Goal: Task Accomplishment & Management: Use online tool/utility

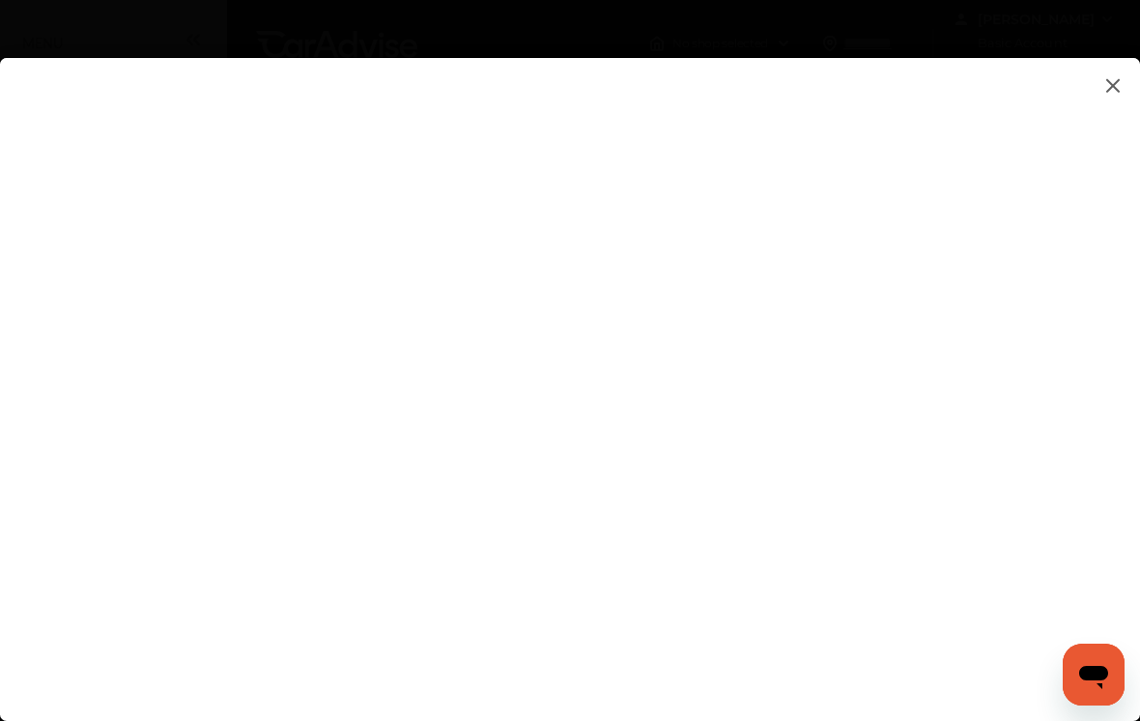
click at [1021, 266] on flutter-view at bounding box center [570, 385] width 1140 height 654
click at [1018, 300] on flutter-view at bounding box center [570, 385] width 1140 height 654
click at [1030, 306] on flutter-view at bounding box center [570, 385] width 1140 height 654
type textarea "*"
type textarea "**********"
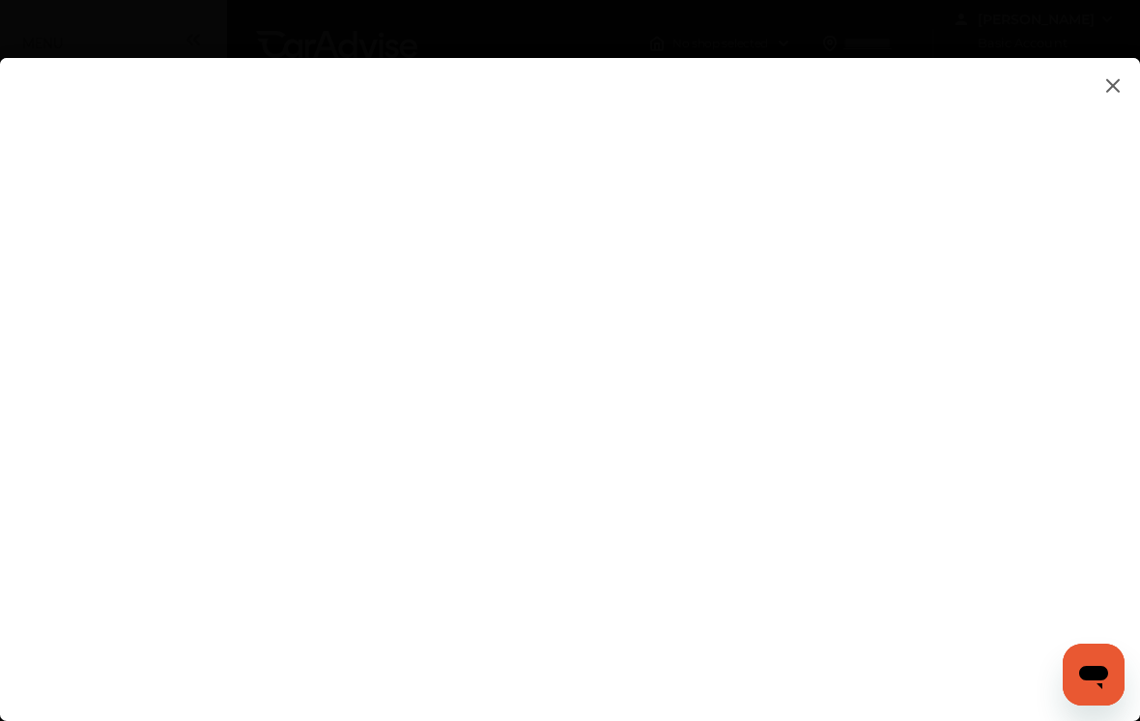
click at [1024, 182] on flutter-view "**********" at bounding box center [570, 385] width 1140 height 654
click at [1127, 77] on flutter-view at bounding box center [570, 385] width 1140 height 654
click at [1104, 76] on img at bounding box center [1113, 85] width 23 height 24
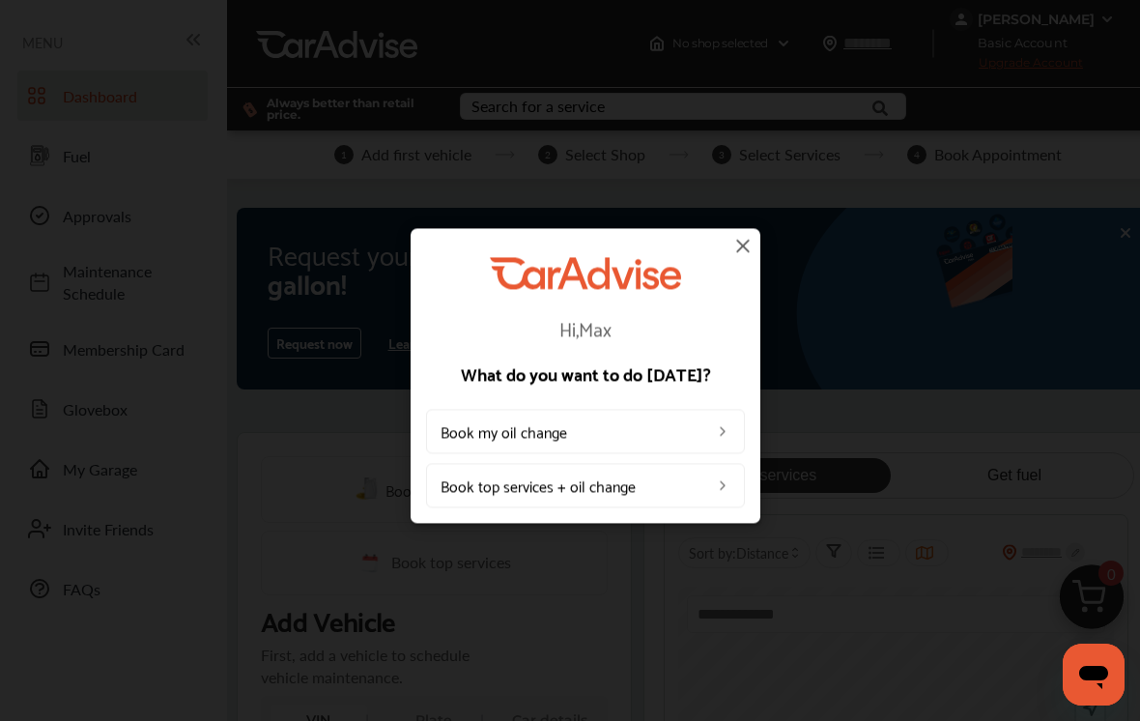
click at [730, 417] on link "Book my oil change" at bounding box center [585, 432] width 319 height 44
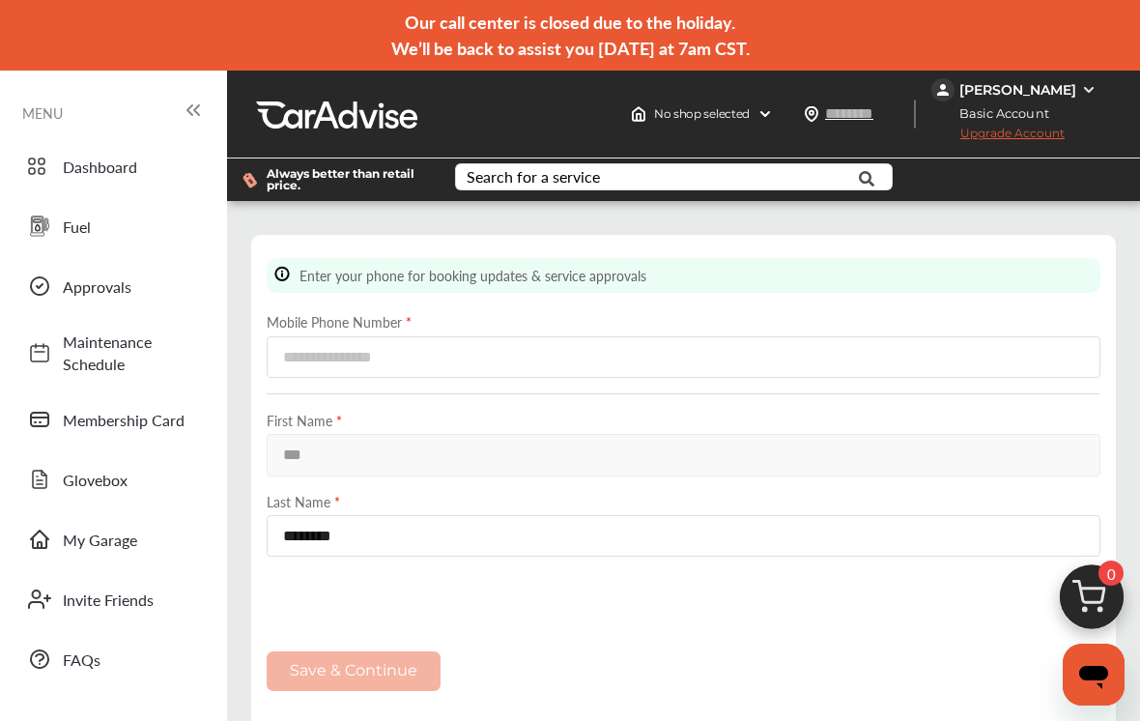
click at [1090, 83] on img at bounding box center [1088, 89] width 15 height 15
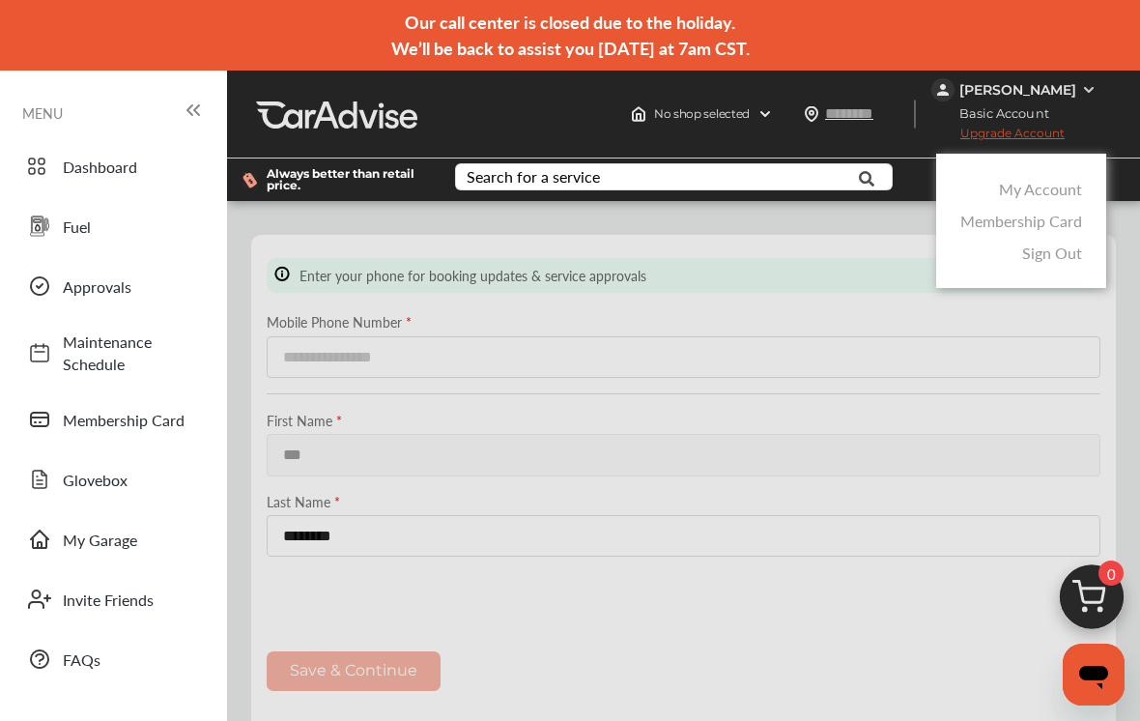
click at [1104, 84] on div at bounding box center [570, 409] width 1140 height 818
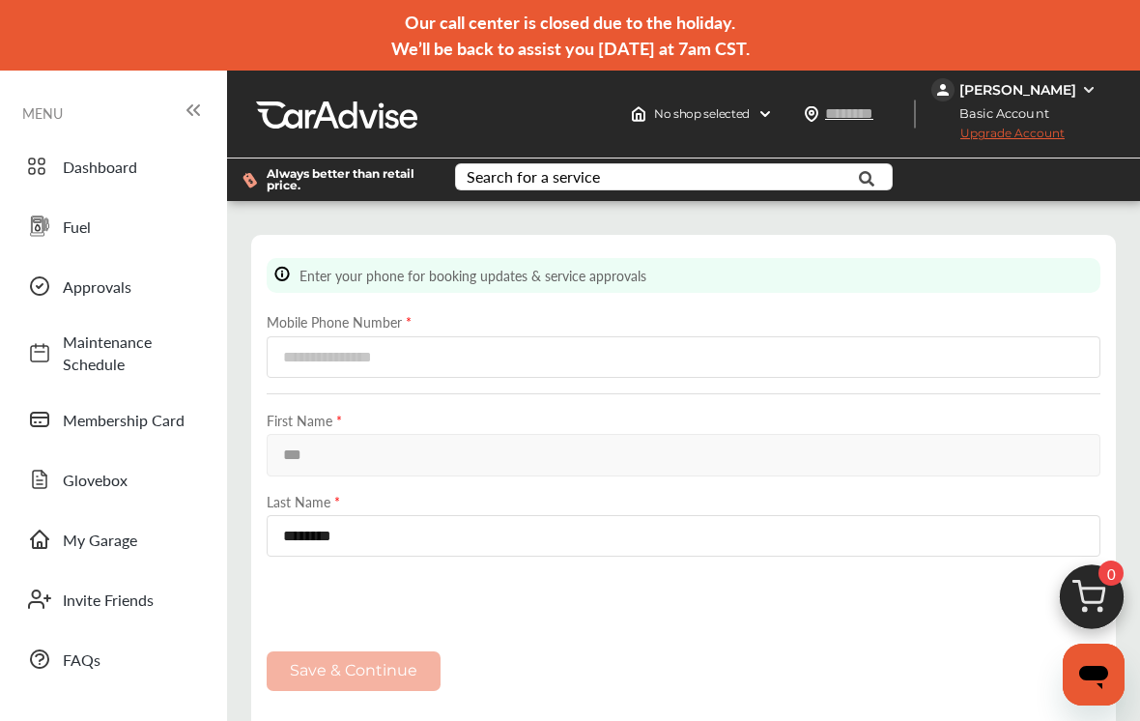
click at [1076, 90] on div "[PERSON_NAME]" at bounding box center [1018, 89] width 117 height 17
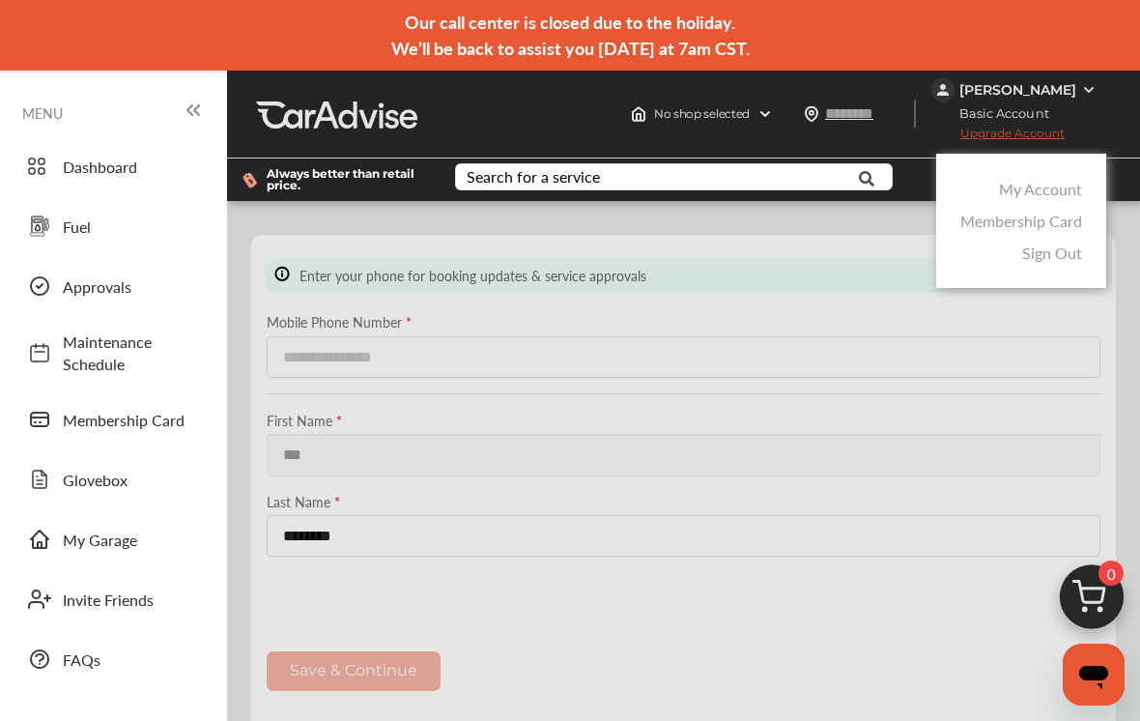
click at [1057, 180] on link "My Account" at bounding box center [1040, 189] width 83 height 22
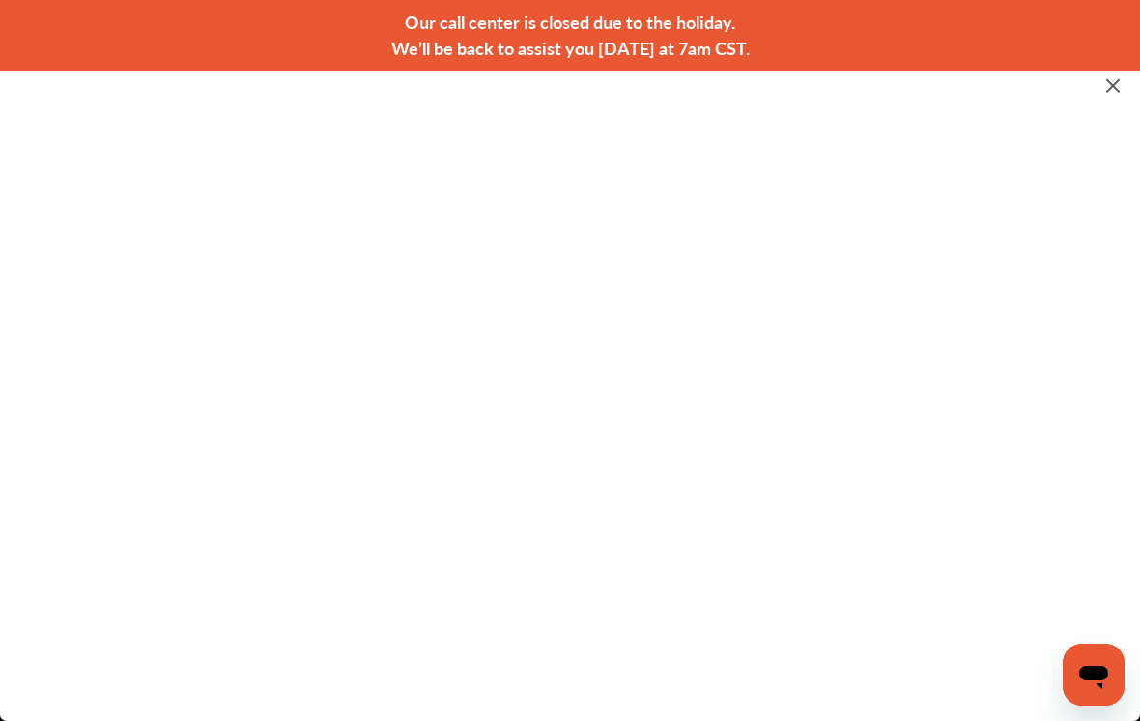
click at [1114, 78] on img at bounding box center [1113, 85] width 23 height 24
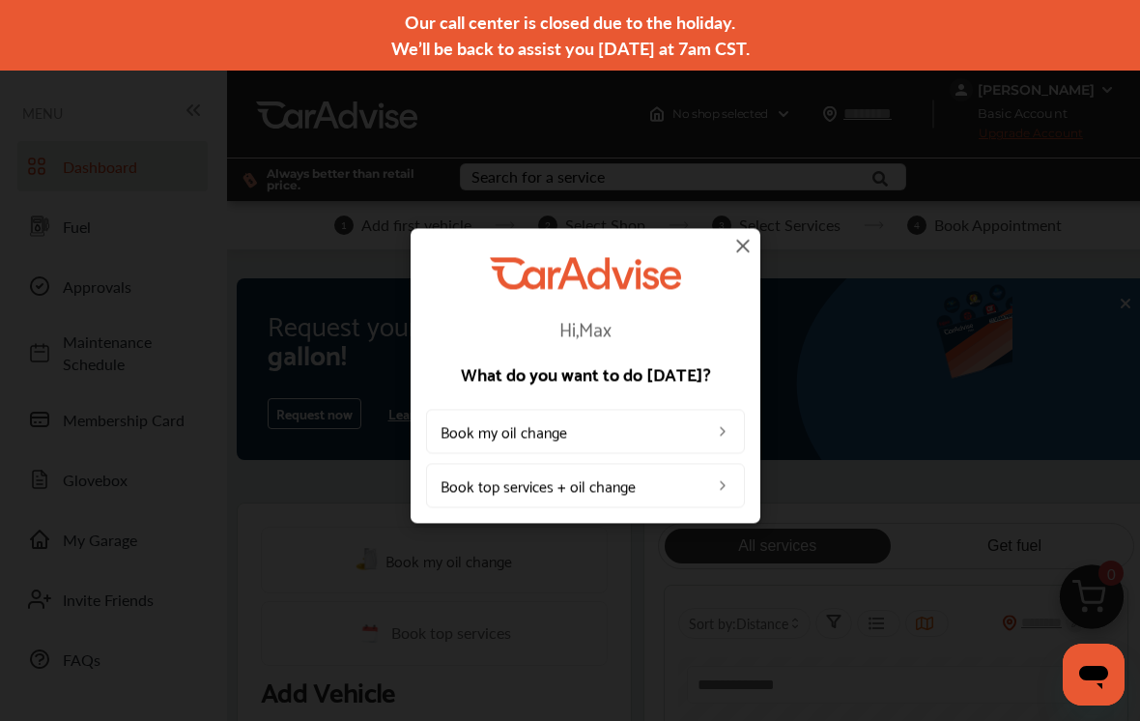
click at [738, 250] on img at bounding box center [743, 245] width 23 height 23
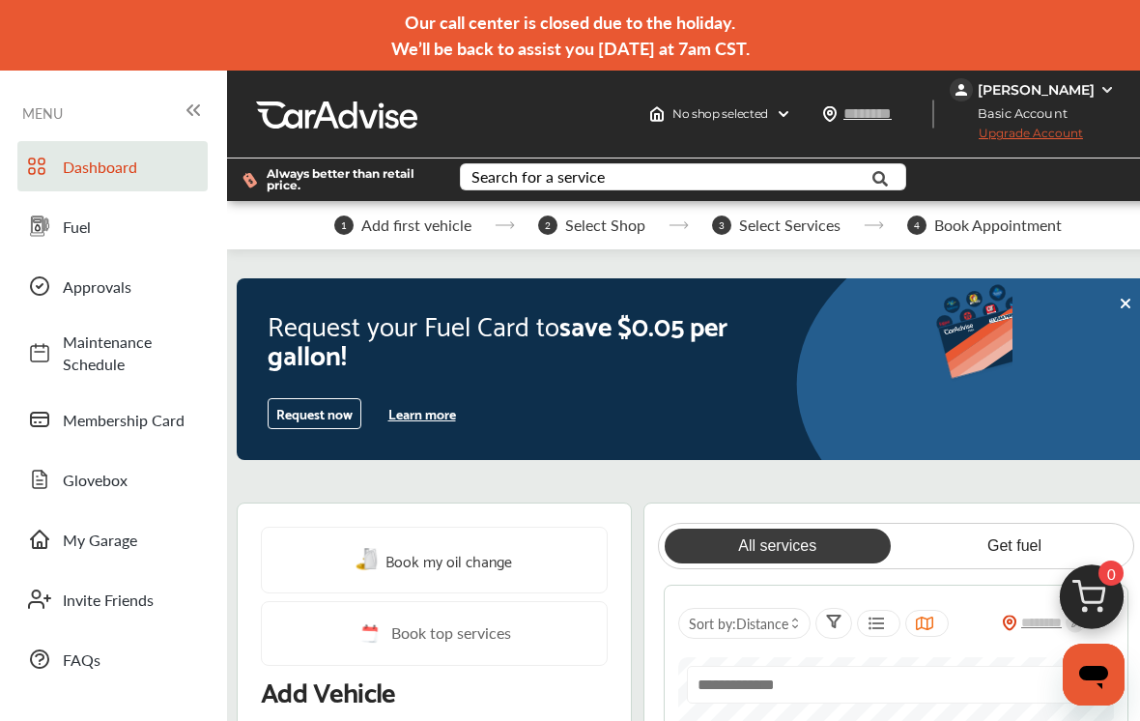
click at [1105, 83] on img at bounding box center [1107, 89] width 15 height 15
